Goal: Task Accomplishment & Management: Manage account settings

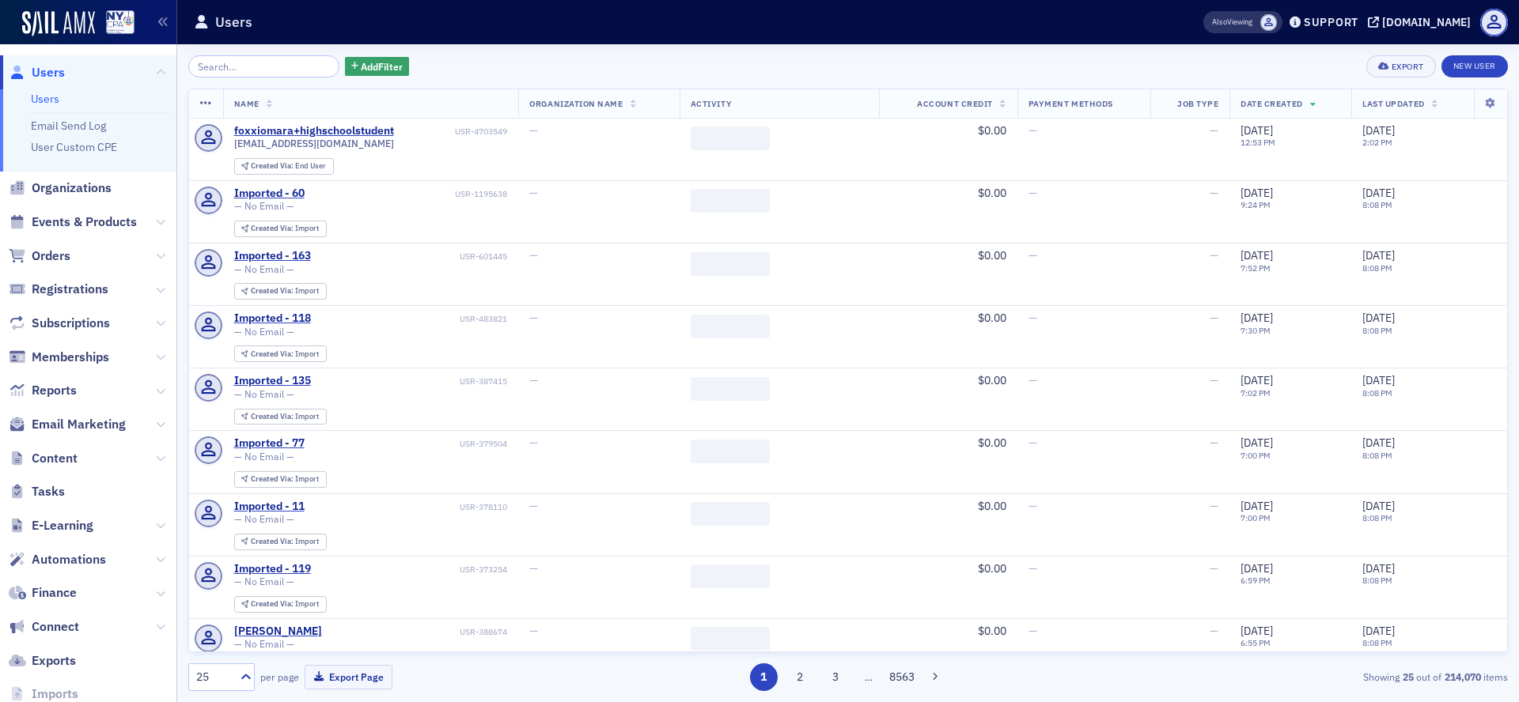
click at [98, 463] on span "Content" at bounding box center [88, 458] width 176 height 34
click at [137, 460] on span "Content" at bounding box center [88, 458] width 176 height 34
click at [156, 457] on icon at bounding box center [160, 458] width 9 height 9
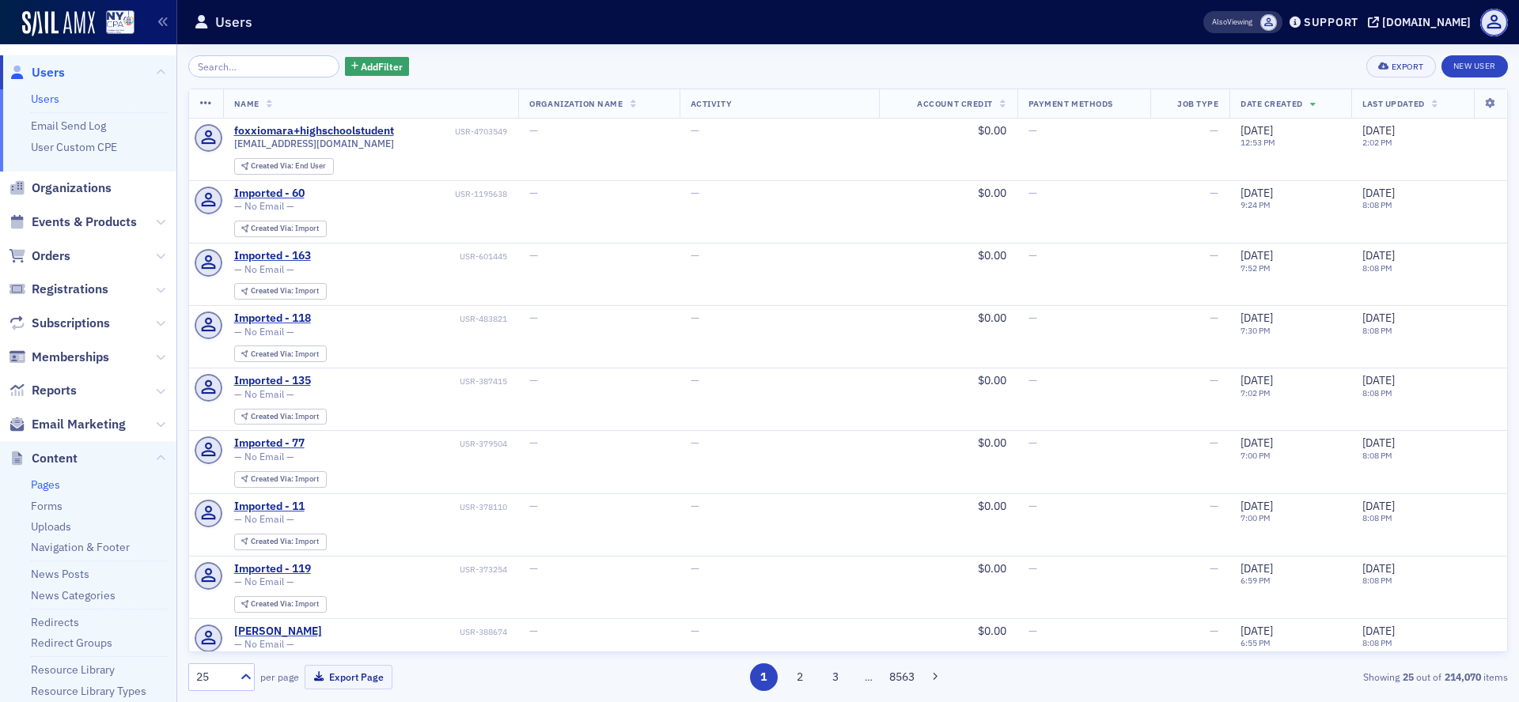
click at [60, 486] on link "Pages" at bounding box center [45, 485] width 29 height 14
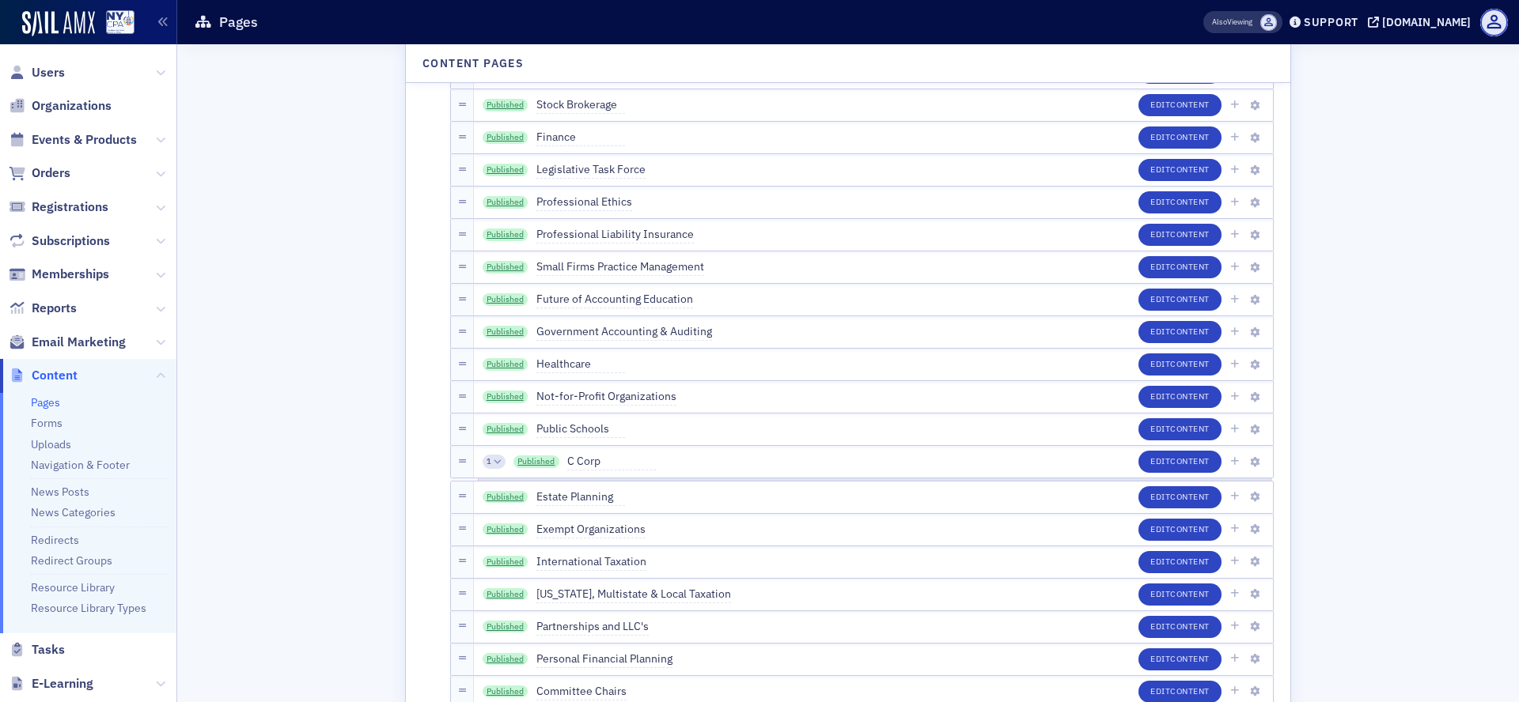
scroll to position [3702, 0]
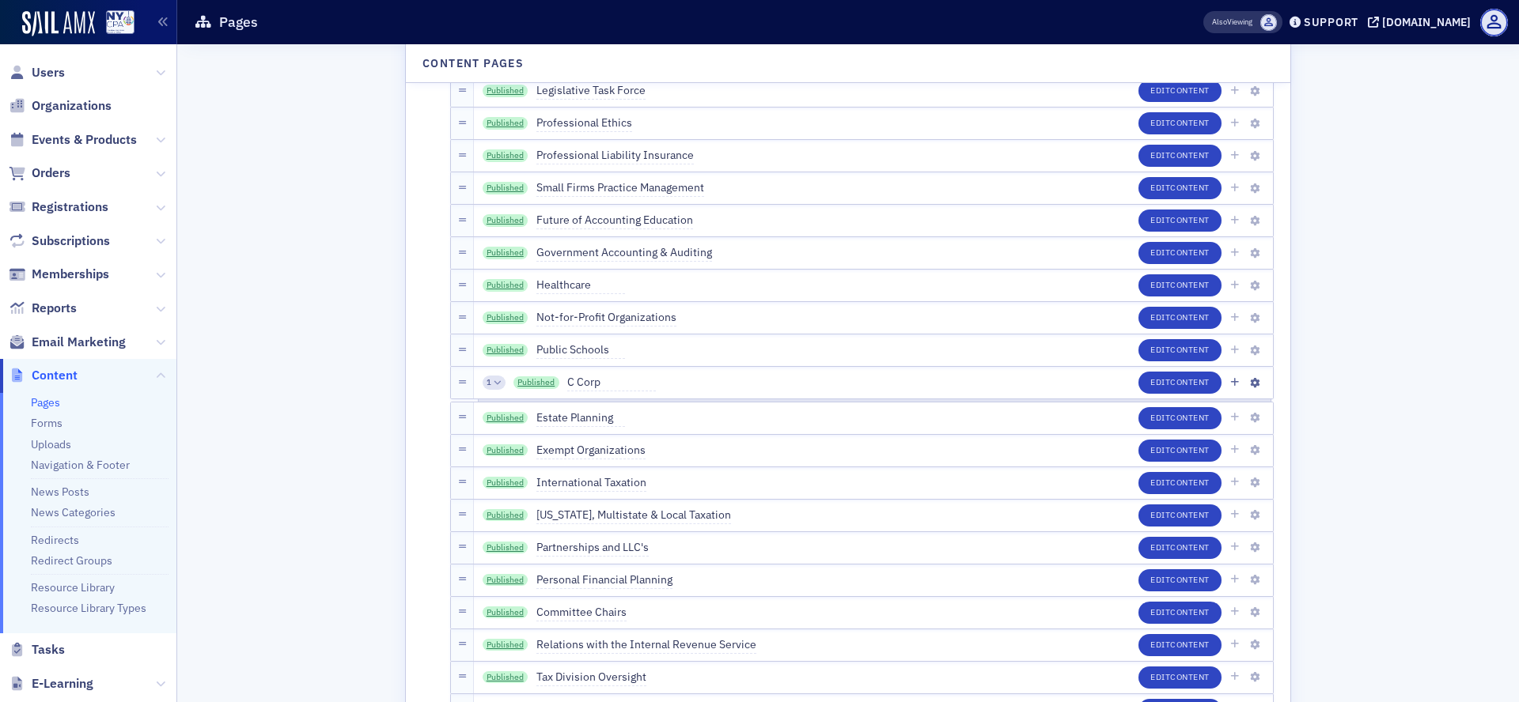
click at [483, 383] on div "1" at bounding box center [494, 383] width 23 height 14
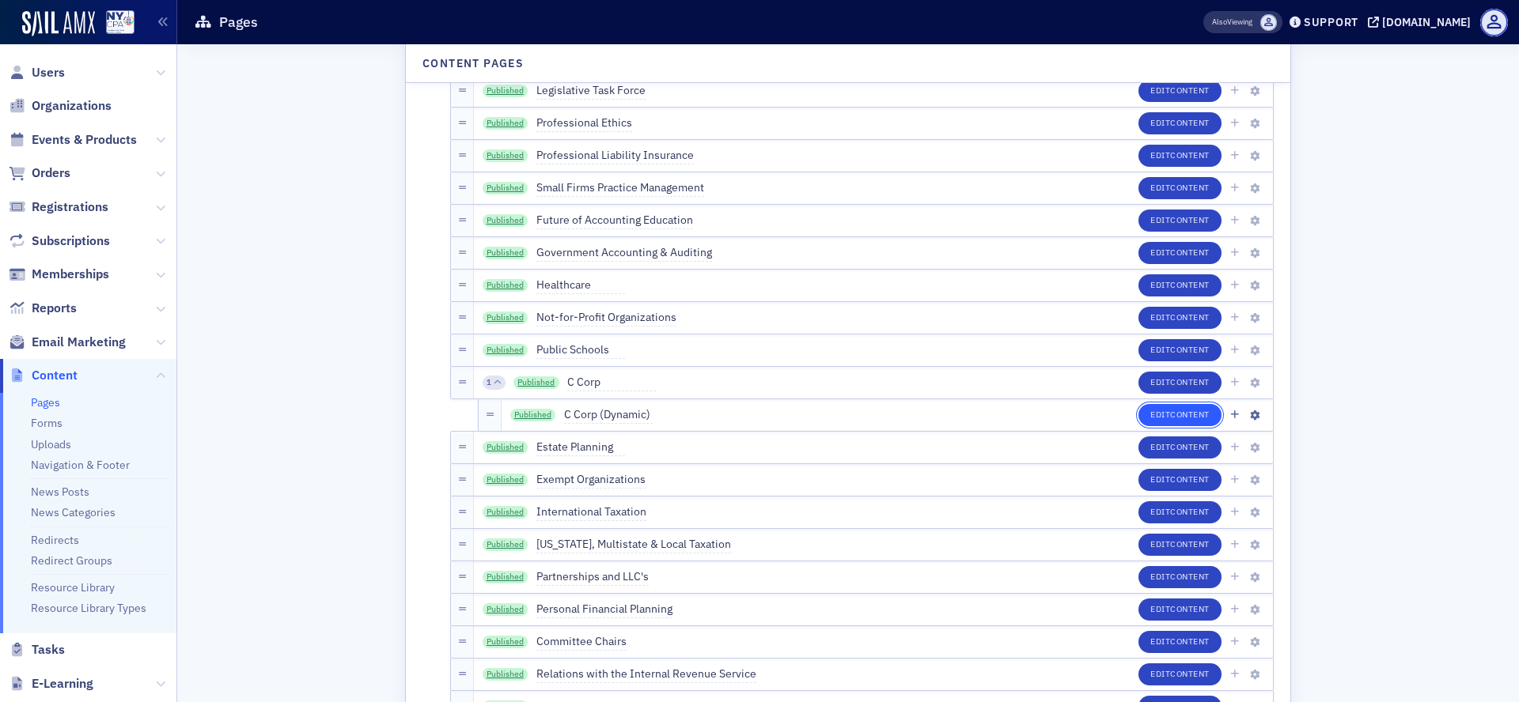
click at [1139, 415] on button "Edit Content" at bounding box center [1179, 415] width 83 height 22
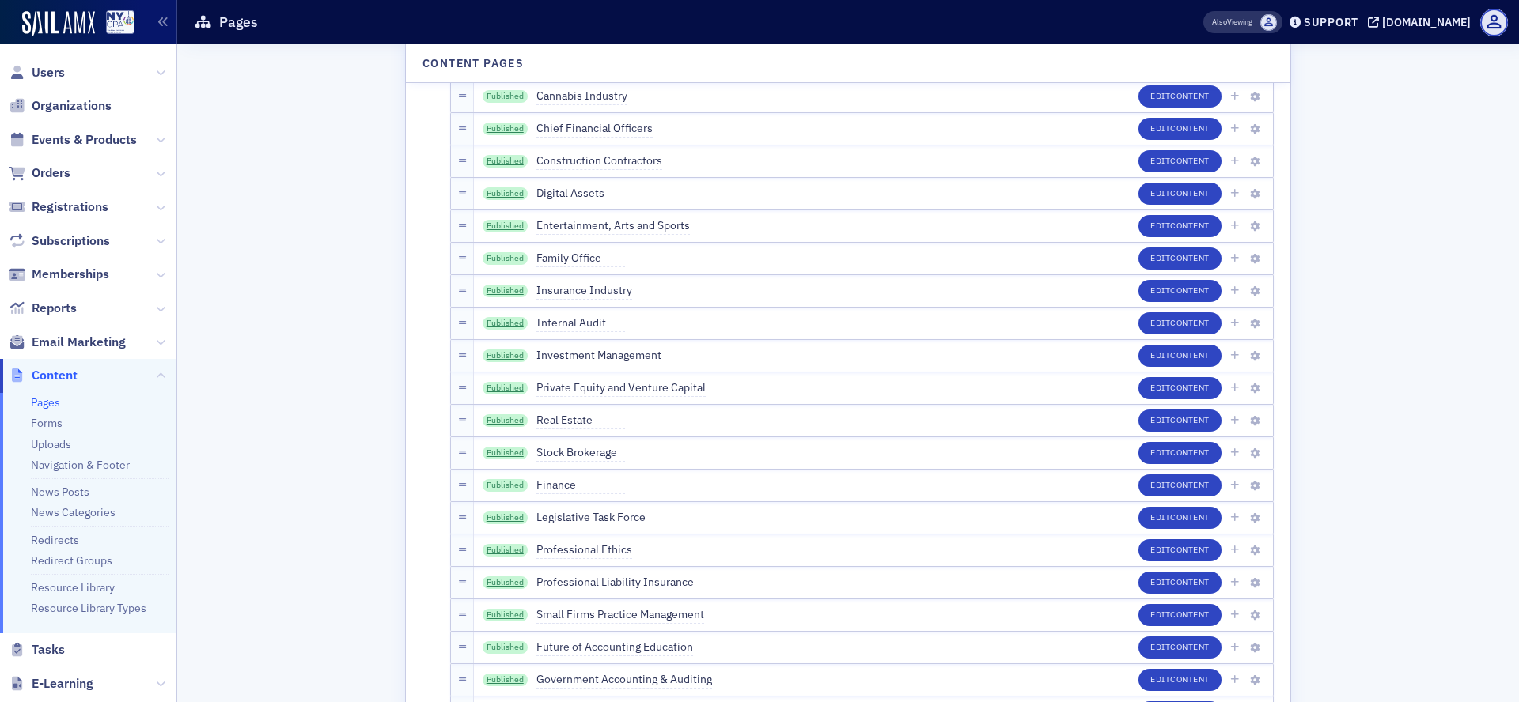
scroll to position [2154, 0]
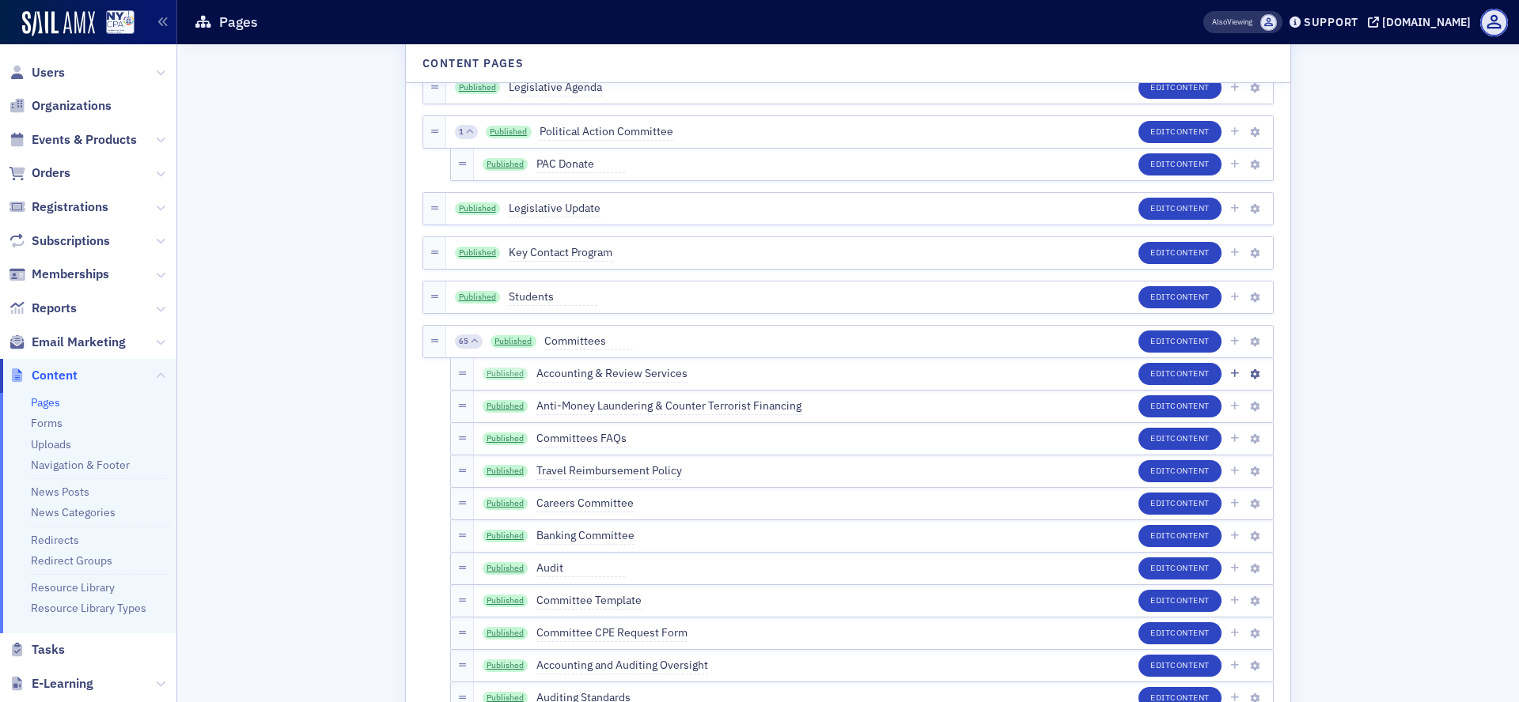
click at [483, 376] on link "Published" at bounding box center [506, 374] width 46 height 13
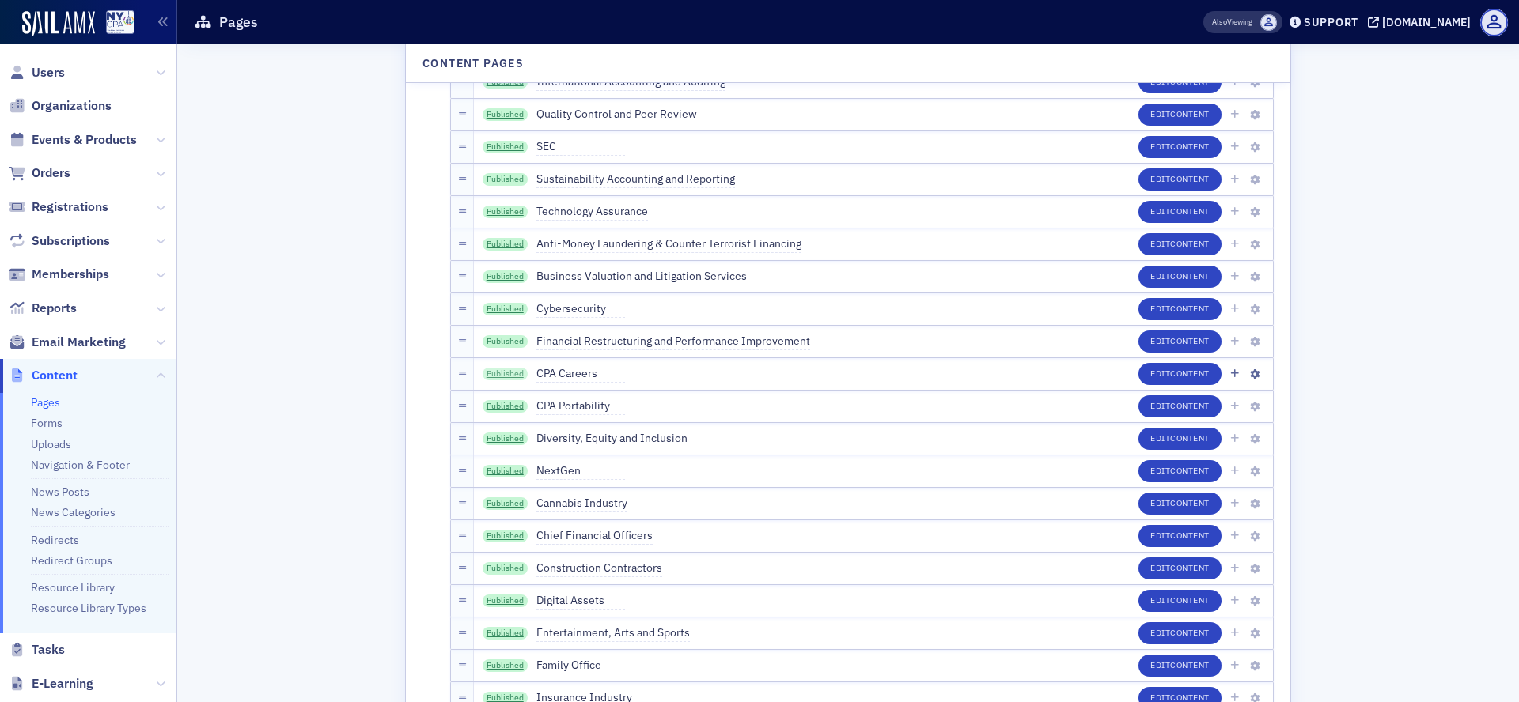
click at [501, 375] on link "Published" at bounding box center [506, 374] width 46 height 13
click at [1142, 366] on button "Edit Content" at bounding box center [1179, 374] width 83 height 22
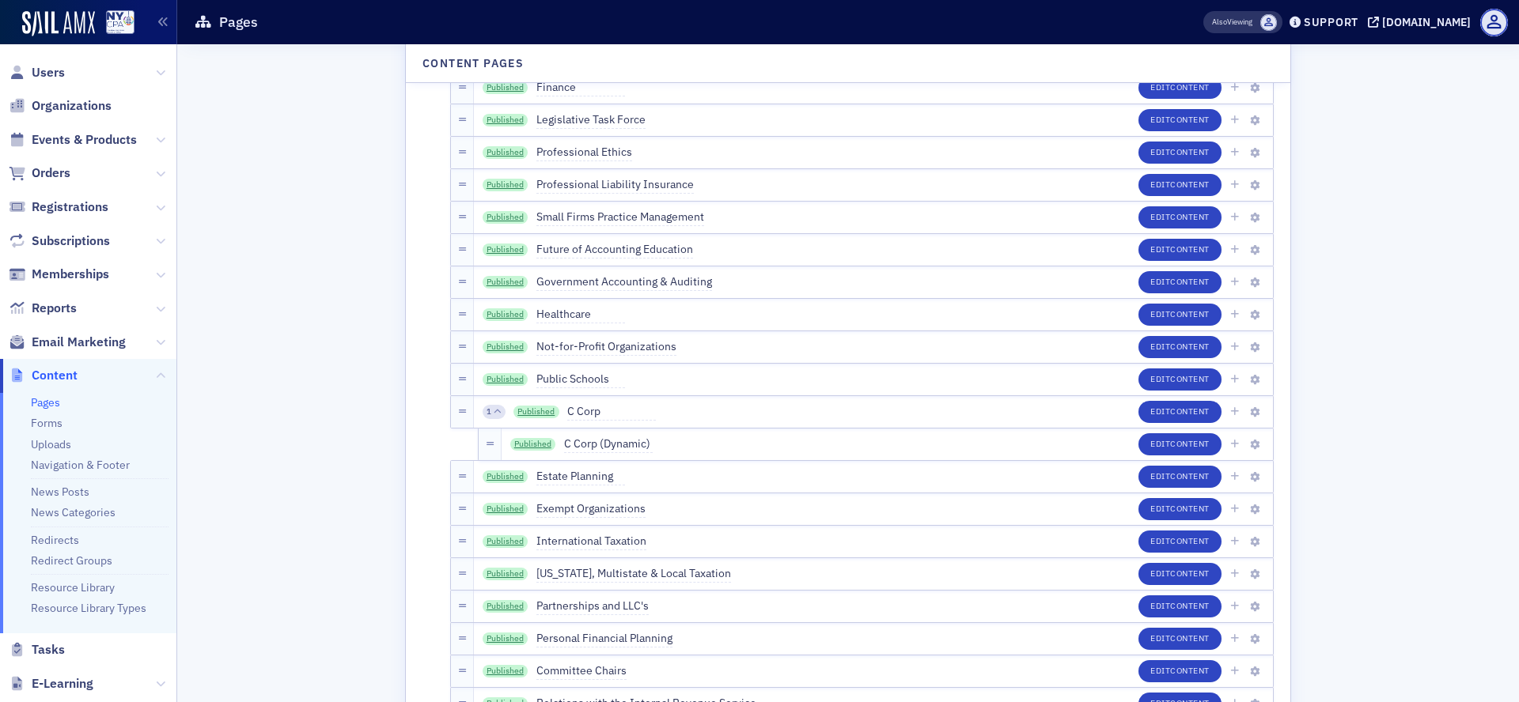
scroll to position [3864, 0]
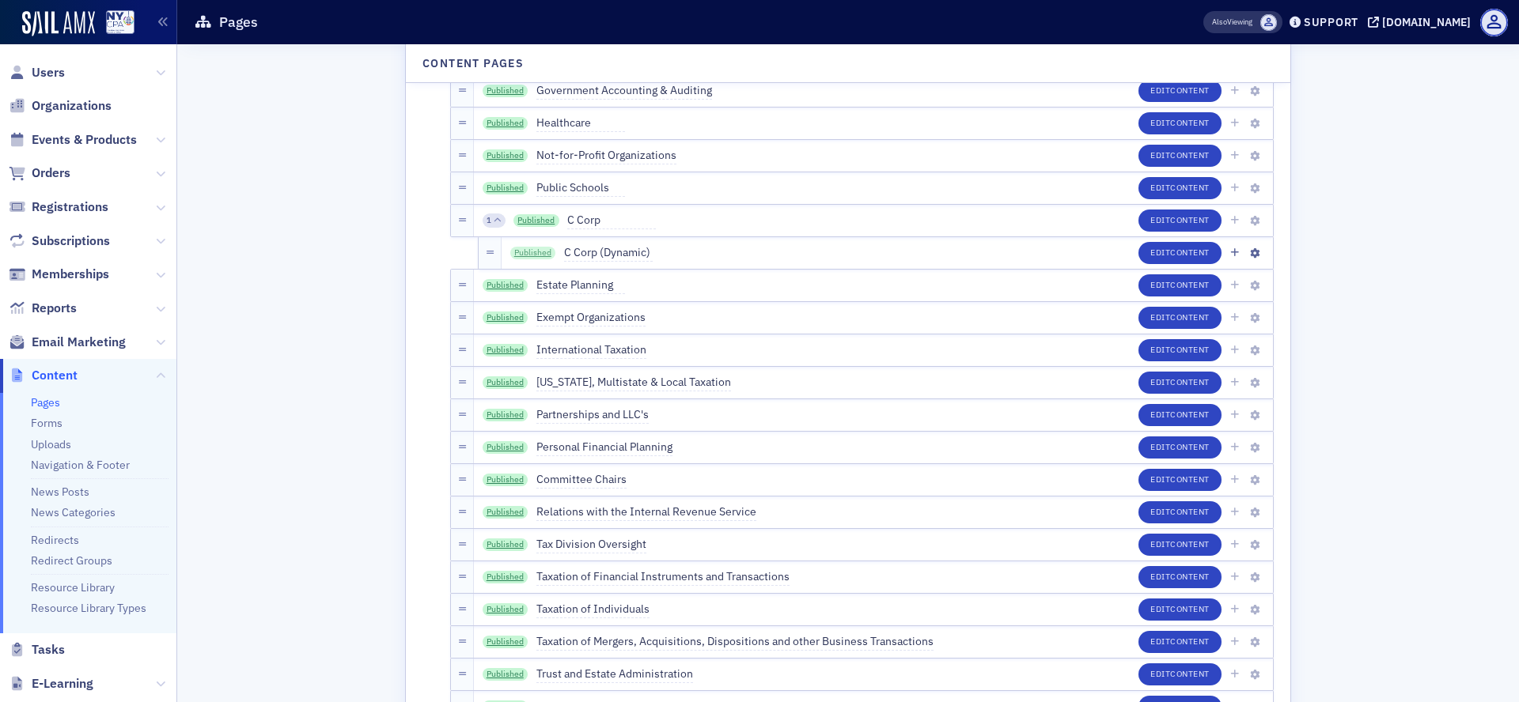
click at [525, 256] on link "Published" at bounding box center [533, 253] width 46 height 13
